Goal: Information Seeking & Learning: Learn about a topic

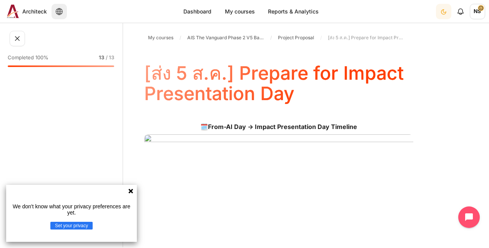
click at [133, 193] on icon at bounding box center [131, 191] width 6 height 6
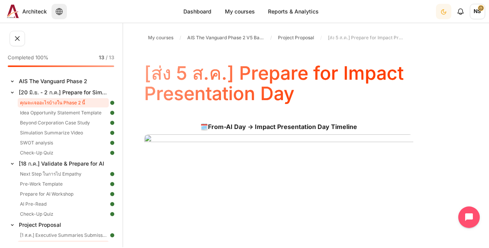
click at [40, 104] on link "คุณจะเจออะไรบ้างใน Phase 2 นี้" at bounding box center [63, 102] width 91 height 9
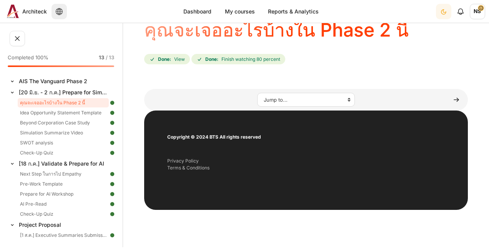
scroll to position [43, 0]
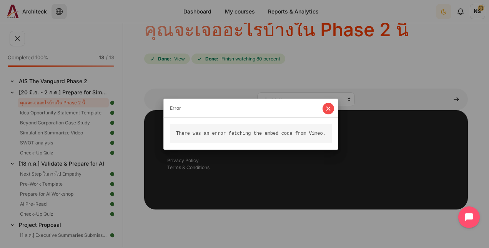
click at [323, 108] on button "Close" at bounding box center [329, 109] width 12 height 12
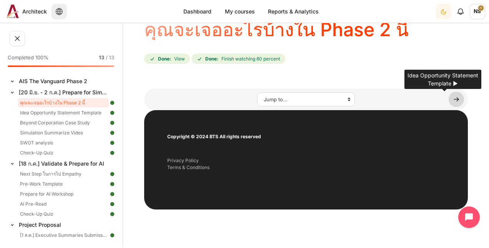
click at [451, 98] on link "Content" at bounding box center [456, 99] width 15 height 15
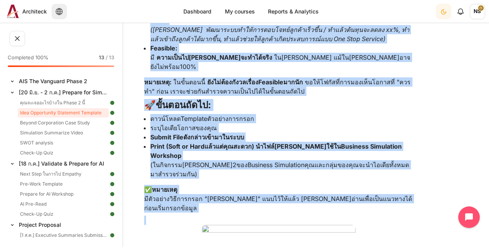
scroll to position [420, 0]
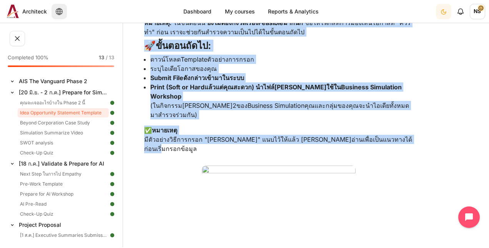
drag, startPoint x: 145, startPoint y: 76, endPoint x: 386, endPoint y: 100, distance: 242.0
click at [386, 100] on div "My courses AIS The Vanguard Phase 2 V5 Batch 2 [20 มิ.ย. - 2 ก.ค.] Prepare for …" at bounding box center [306, 87] width 324 height 956
copy div "Idea Opportunity Statement Template 📝 Pre-Assignment: เตรียมตัวสำหรับ Business …"
click at [263, 165] on img "Content" at bounding box center [279, 242] width 154 height 154
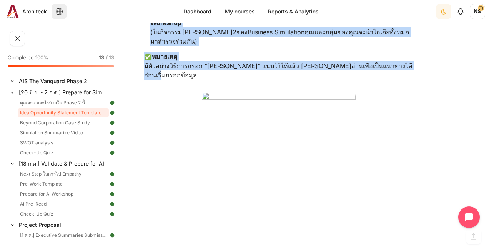
scroll to position [497, 0]
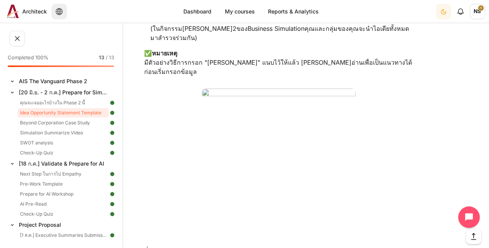
click at [412, 132] on p "Content" at bounding box center [278, 165] width 269 height 155
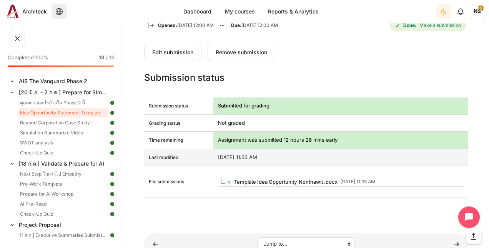
scroll to position [804, 0]
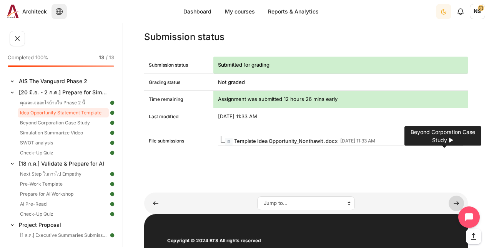
click at [451, 195] on link "Content" at bounding box center [456, 202] width 15 height 15
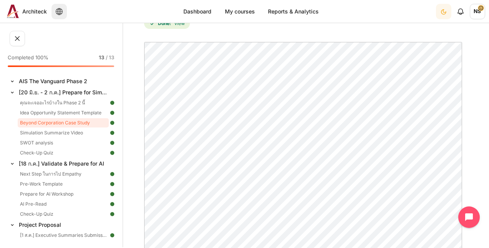
scroll to position [154, 0]
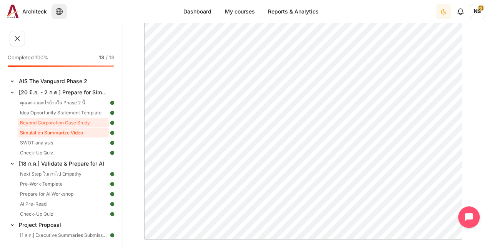
click at [49, 132] on link "Simulation Summarize Video" at bounding box center [63, 132] width 91 height 9
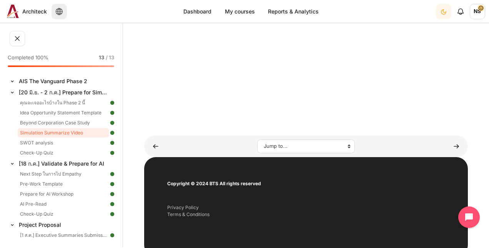
scroll to position [227, 0]
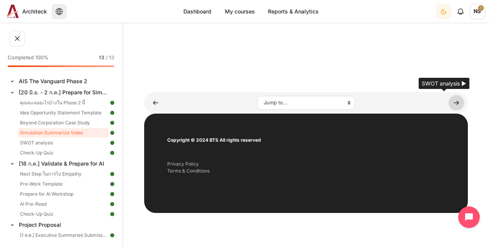
click at [457, 98] on link "Content" at bounding box center [456, 102] width 15 height 15
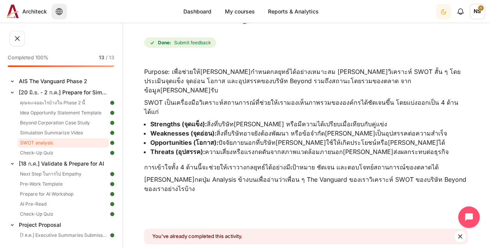
scroll to position [77, 0]
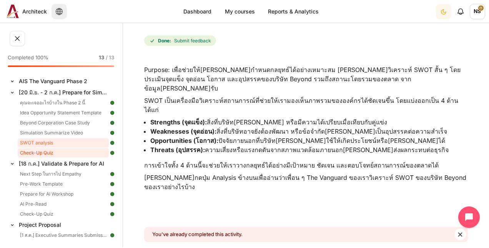
click at [47, 153] on link "Check-Up Quiz" at bounding box center [63, 152] width 91 height 9
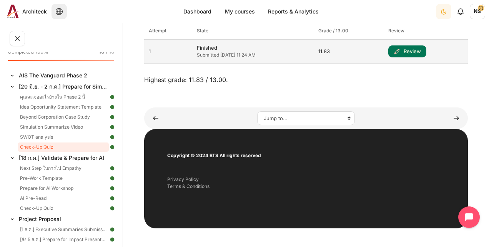
scroll to position [231, 0]
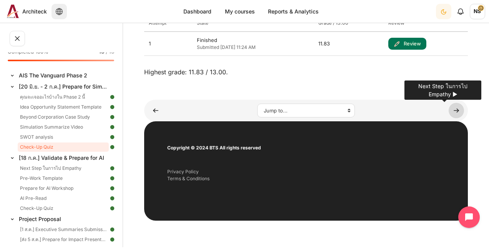
click at [452, 112] on link "Content" at bounding box center [456, 110] width 15 height 15
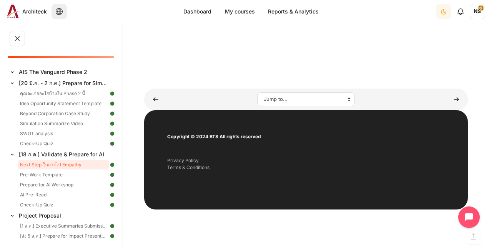
scroll to position [500, 0]
click at [451, 107] on link "Content" at bounding box center [456, 99] width 15 height 15
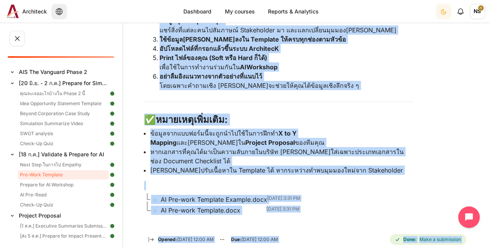
scroll to position [188, 0]
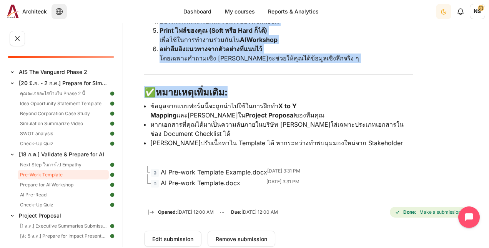
drag, startPoint x: 145, startPoint y: 35, endPoint x: 376, endPoint y: 152, distance: 258.9
click at [376, 152] on div "My courses AIS The Vanguard Phase 2 V5 Batch 2 [18 ก.ค.] Validate & Prepare for…" at bounding box center [306, 133] width 324 height 584
copy div "Pre-Work Template 🧠 AI Pre-work Instruction สำหรับการทำงานกลุ่ม ก่อนเข้าสู่กิจก…"
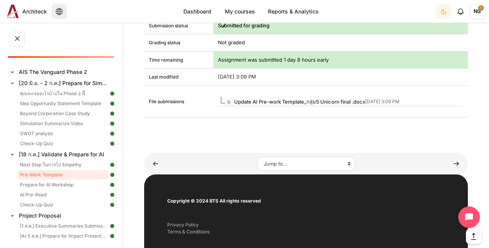
scroll to position [462, 0]
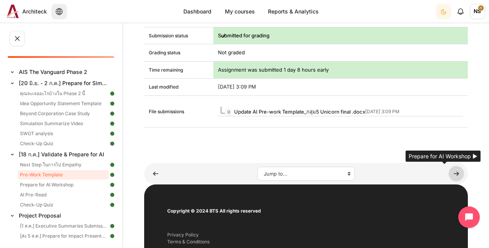
click at [450, 172] on link "Content" at bounding box center [456, 173] width 15 height 15
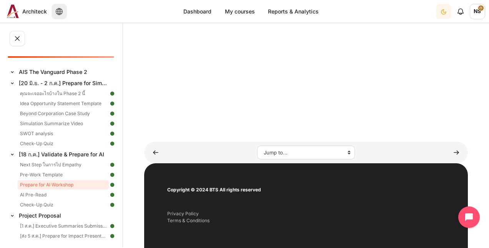
scroll to position [280, 0]
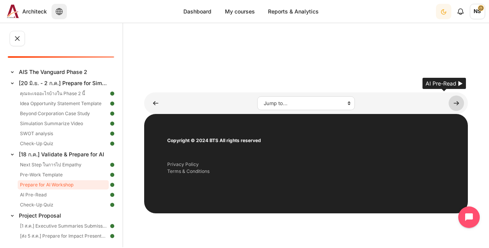
click at [450, 100] on link "Content" at bounding box center [456, 102] width 15 height 15
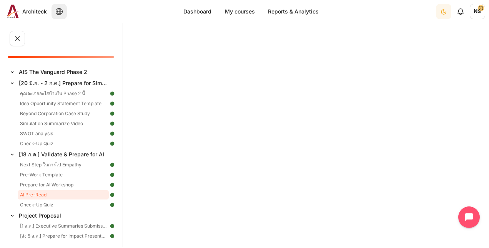
scroll to position [154, 0]
click at [226, 114] on img "Content" at bounding box center [223, 114] width 158 height 223
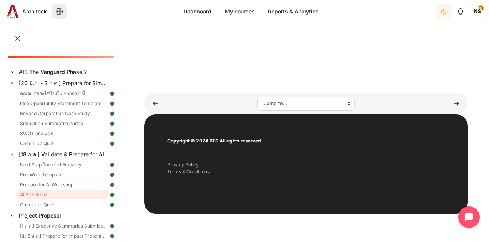
scroll to position [350, 0]
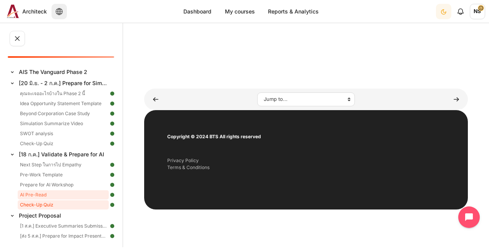
click at [44, 203] on link "Check-Up Quiz" at bounding box center [63, 204] width 91 height 9
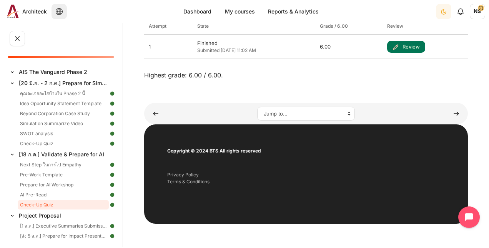
scroll to position [231, 0]
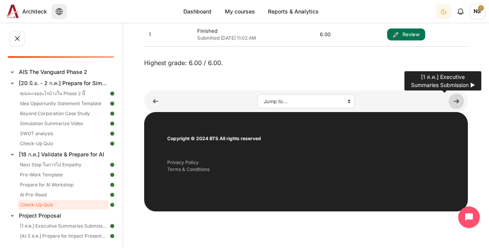
click at [450, 101] on link "Content" at bounding box center [456, 100] width 15 height 15
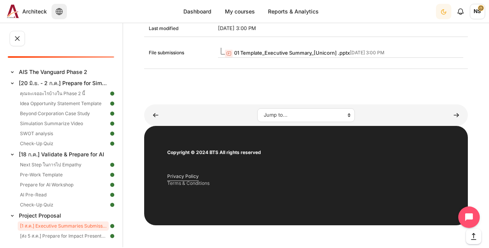
scroll to position [606, 0]
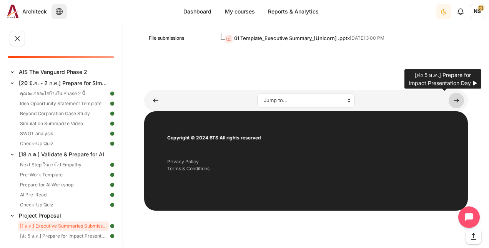
click at [455, 100] on link "Content" at bounding box center [456, 100] width 15 height 15
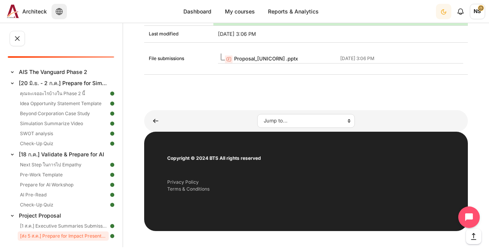
scroll to position [993, 0]
